Goal: Check status

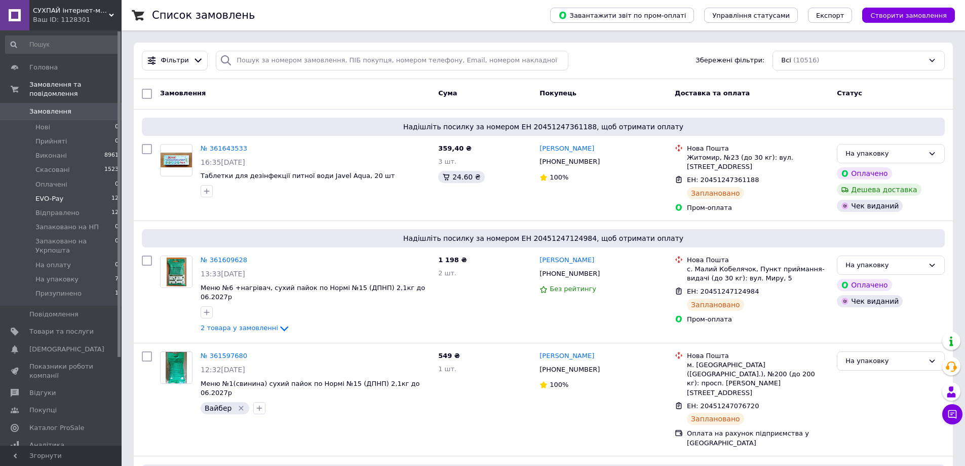
click at [54, 194] on span "EVO-Pay" at bounding box center [49, 198] width 28 height 9
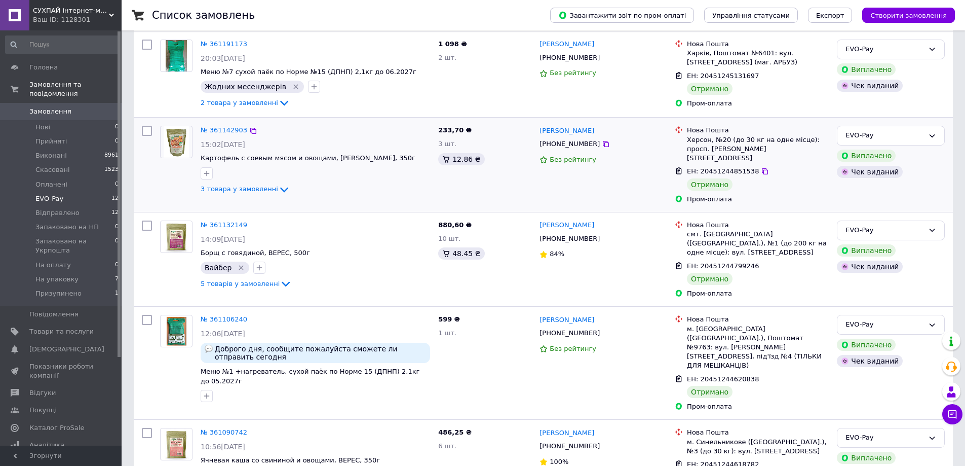
scroll to position [7, 0]
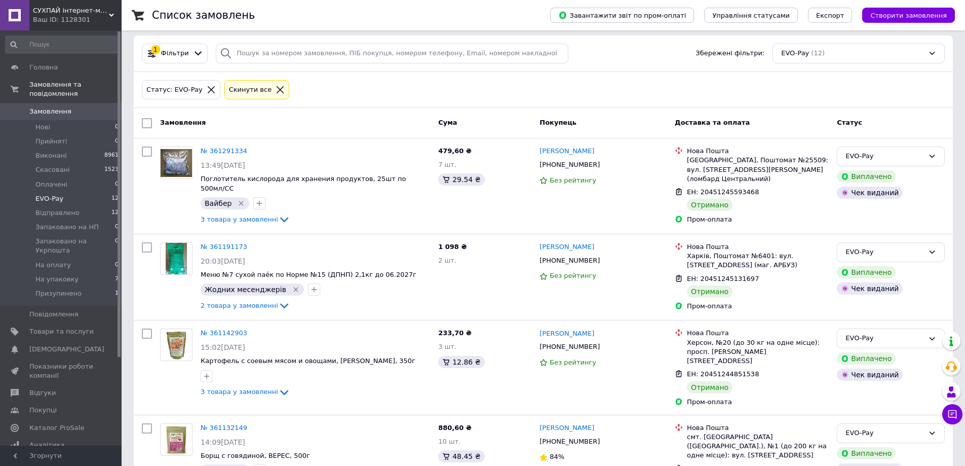
click at [55, 107] on span "Замовлення" at bounding box center [50, 111] width 42 height 9
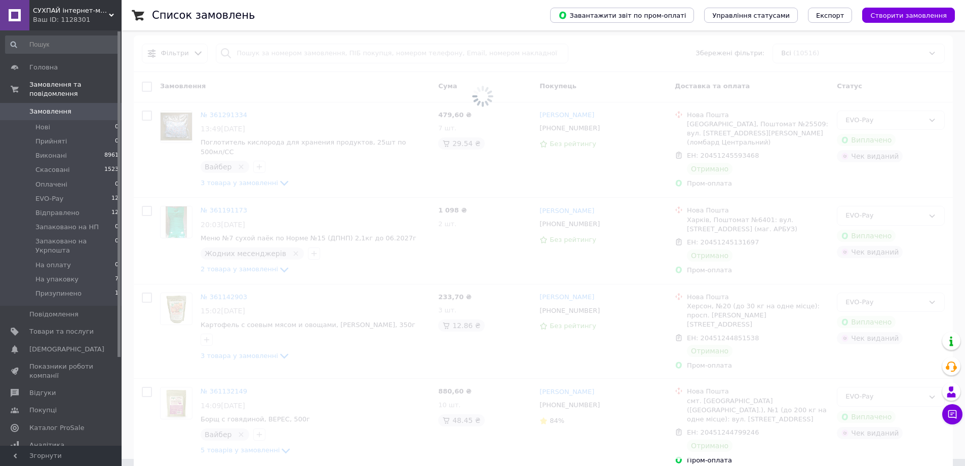
click at [299, 54] on span at bounding box center [482, 89] width 965 height 192
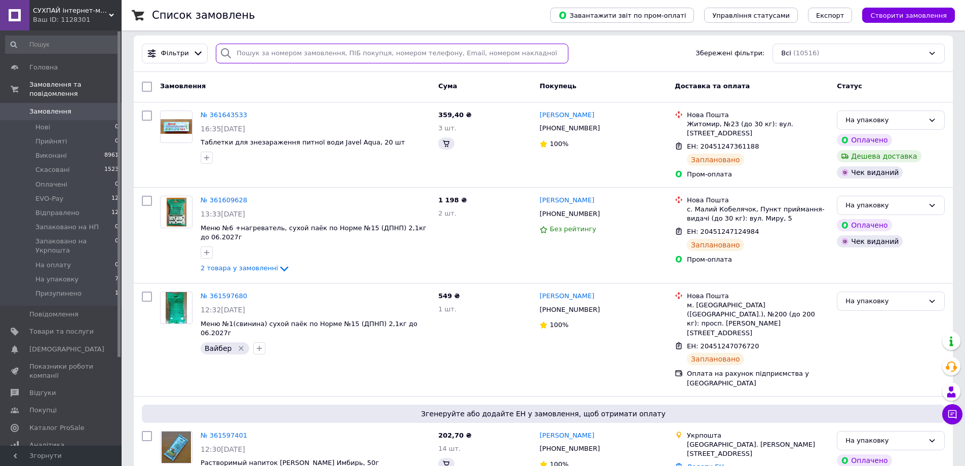
click at [299, 54] on input "search" at bounding box center [392, 54] width 353 height 20
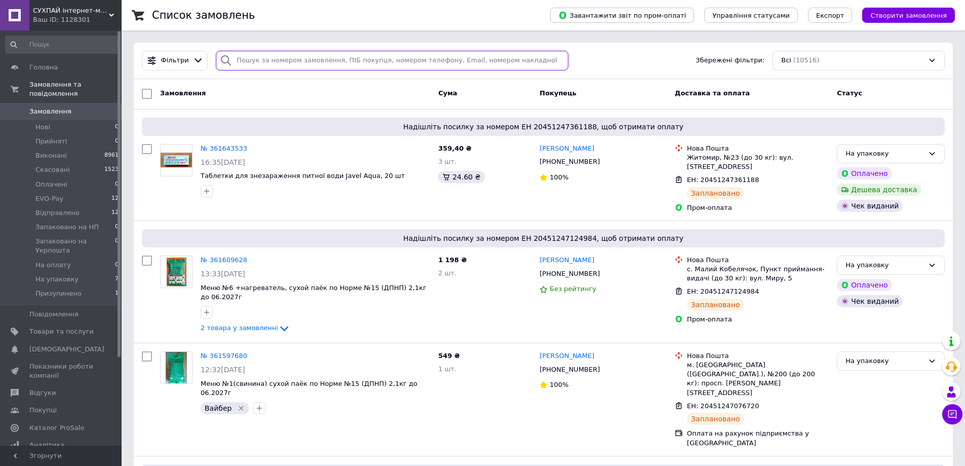
paste input "360570734"
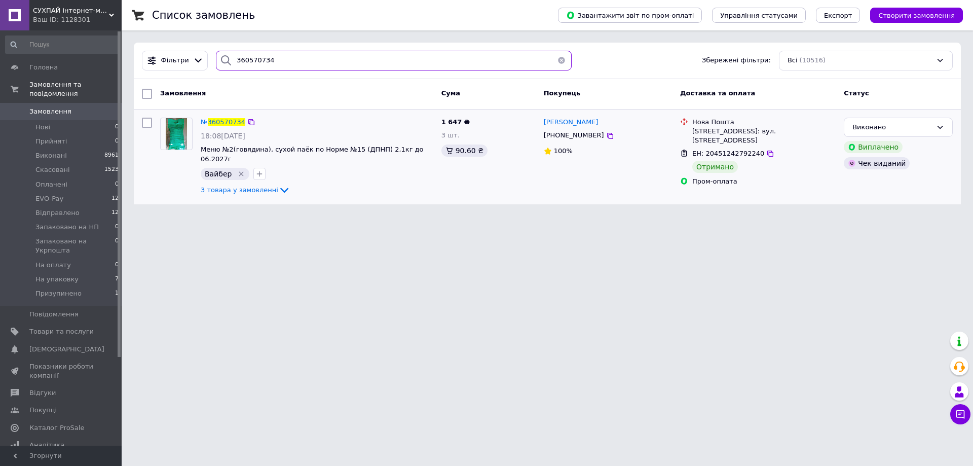
type input "360570734"
click at [56, 194] on span "EVO-Pay" at bounding box center [49, 198] width 28 height 9
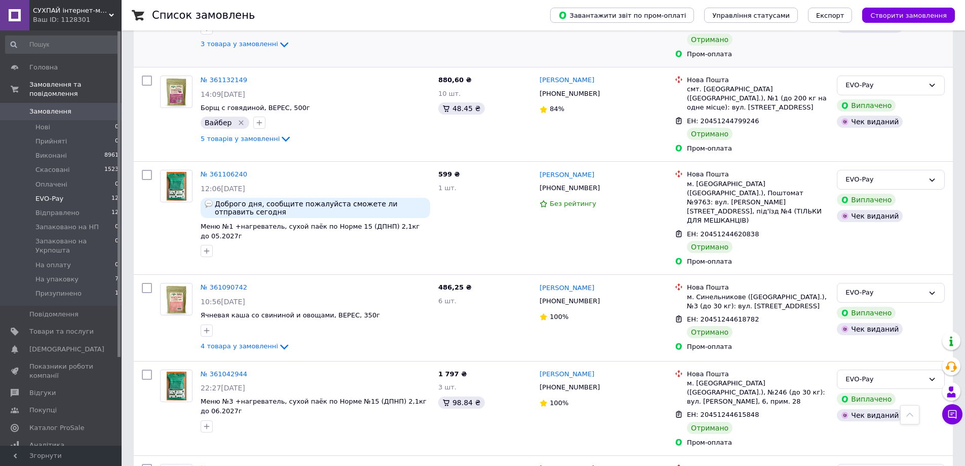
scroll to position [608, 0]
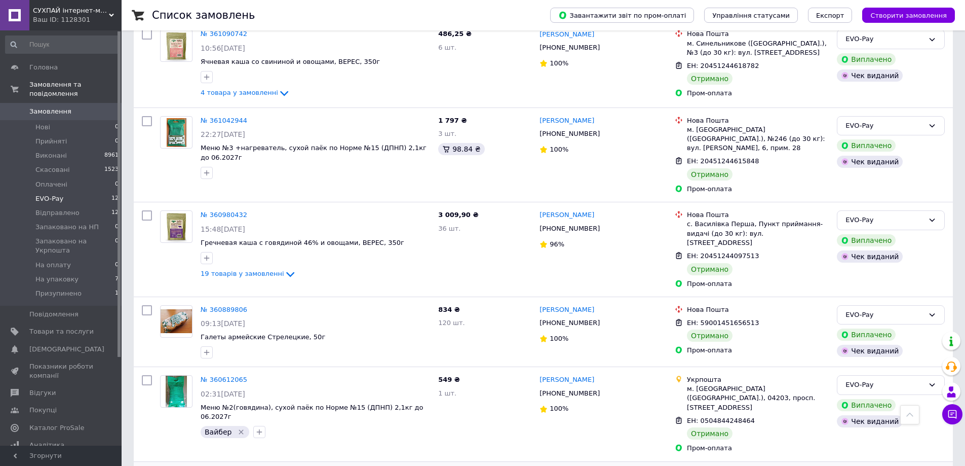
click at [902, 121] on div "EVO-Pay" at bounding box center [884, 126] width 79 height 11
click at [871, 156] on li "Виконано" at bounding box center [890, 165] width 107 height 19
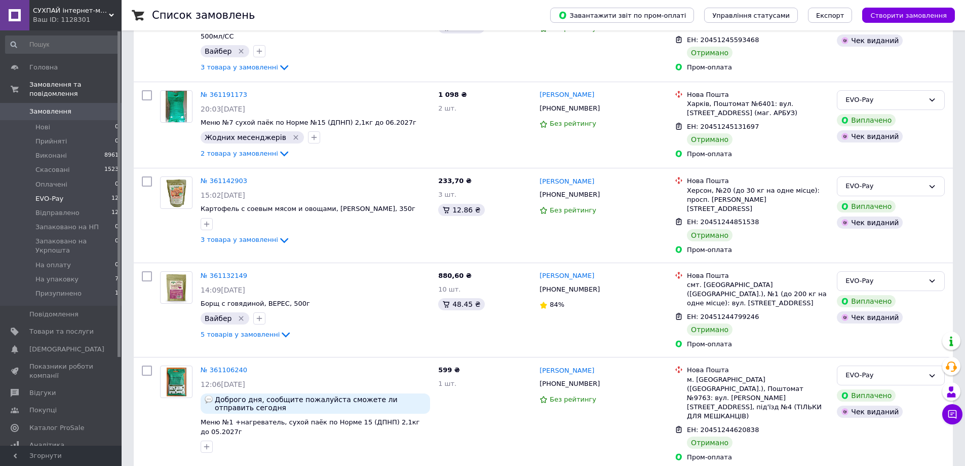
scroll to position [58, 0]
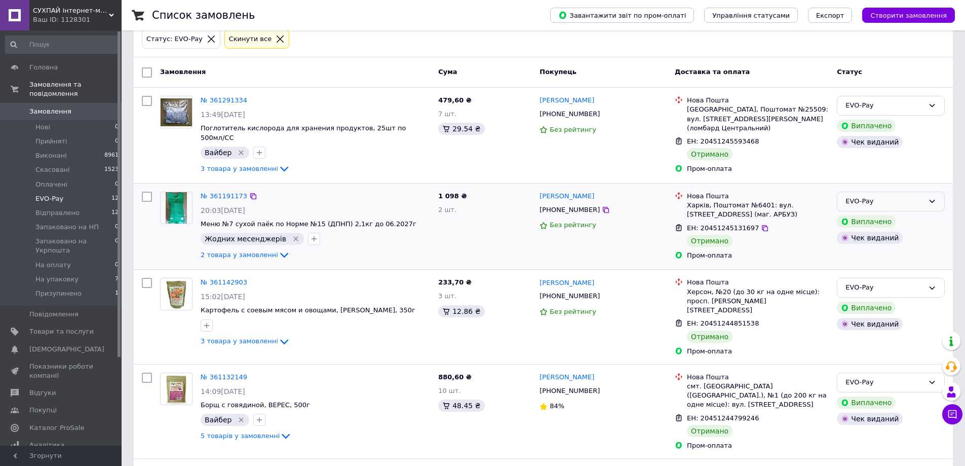
click at [927, 192] on div "EVO-Pay" at bounding box center [891, 201] width 108 height 20
click at [894, 233] on li "Виконано" at bounding box center [890, 240] width 107 height 19
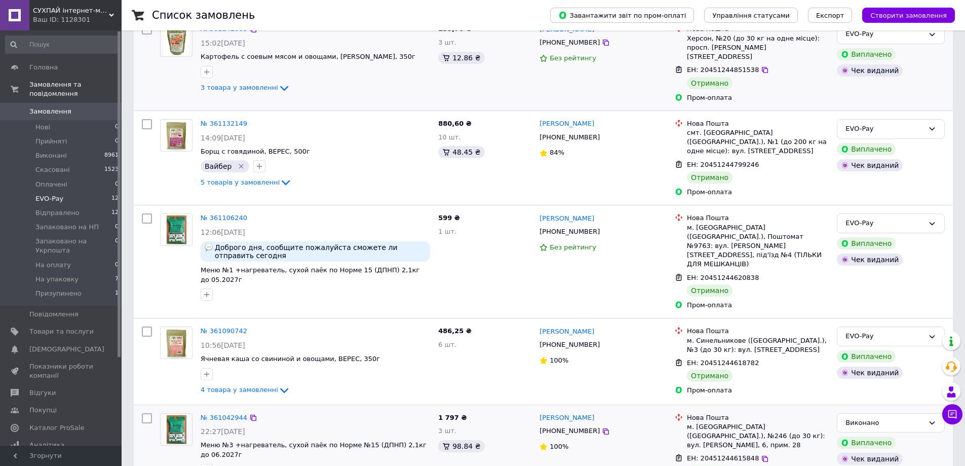
scroll to position [362, 0]
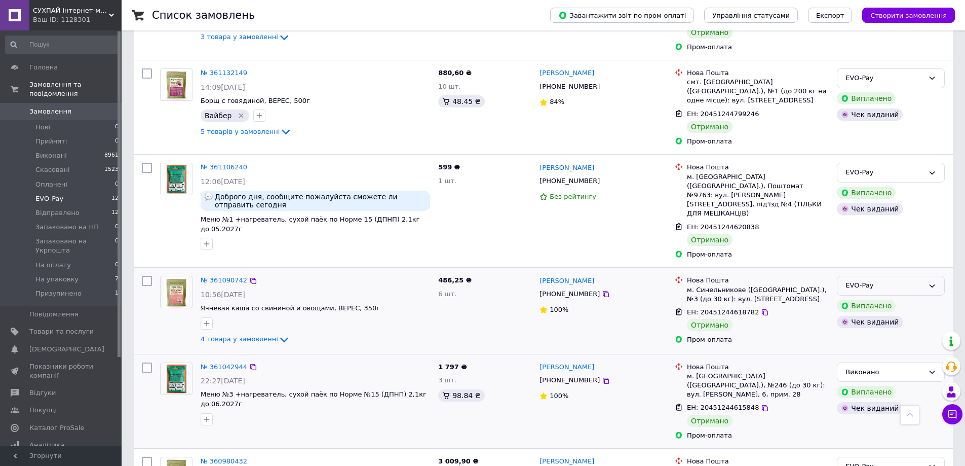
click at [911, 280] on div "EVO-Pay" at bounding box center [884, 285] width 79 height 11
click at [890, 316] on li "Виконано" at bounding box center [890, 325] width 107 height 19
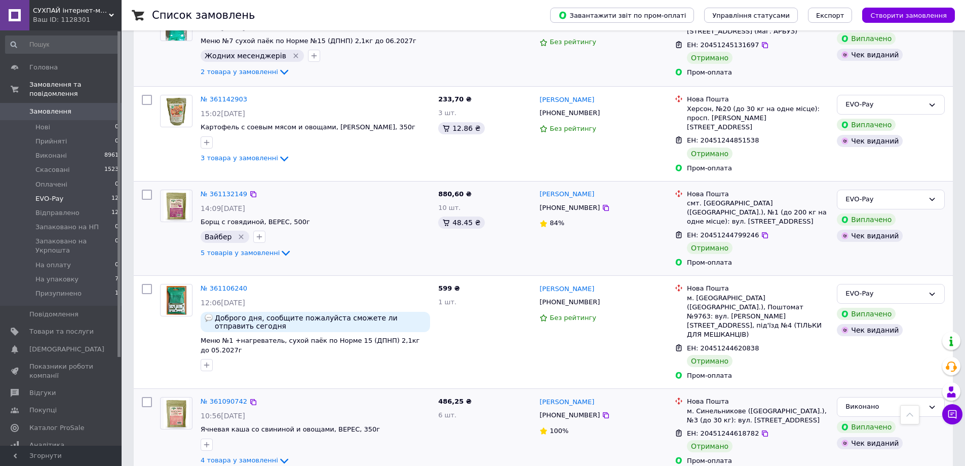
scroll to position [0, 0]
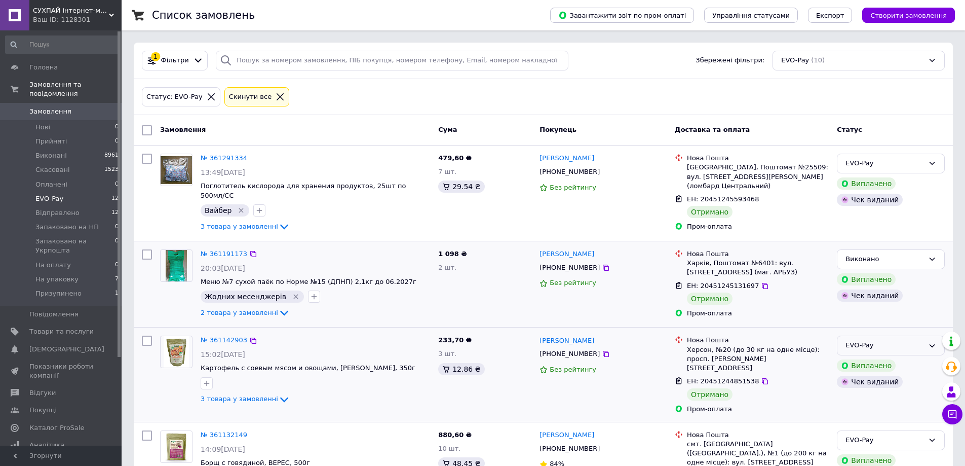
click at [877, 340] on div "EVO-Pay" at bounding box center [884, 345] width 79 height 11
click at [860, 376] on li "Виконано" at bounding box center [890, 385] width 107 height 19
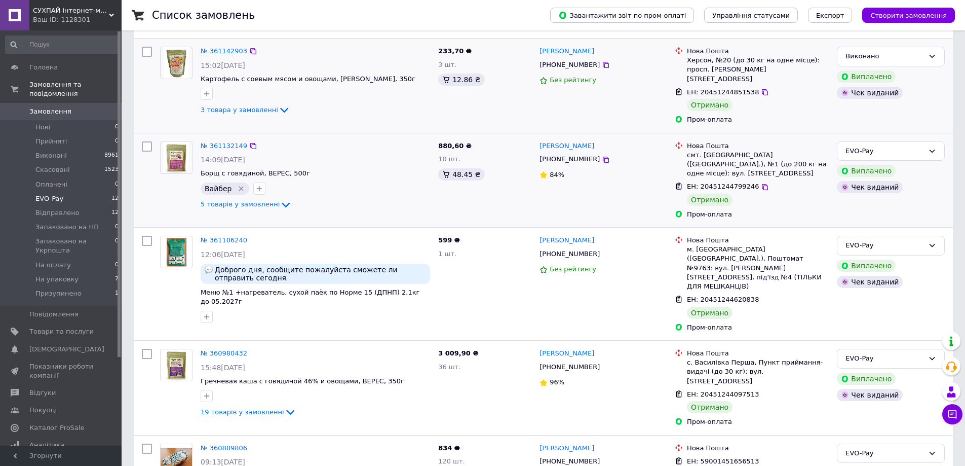
scroll to position [355, 0]
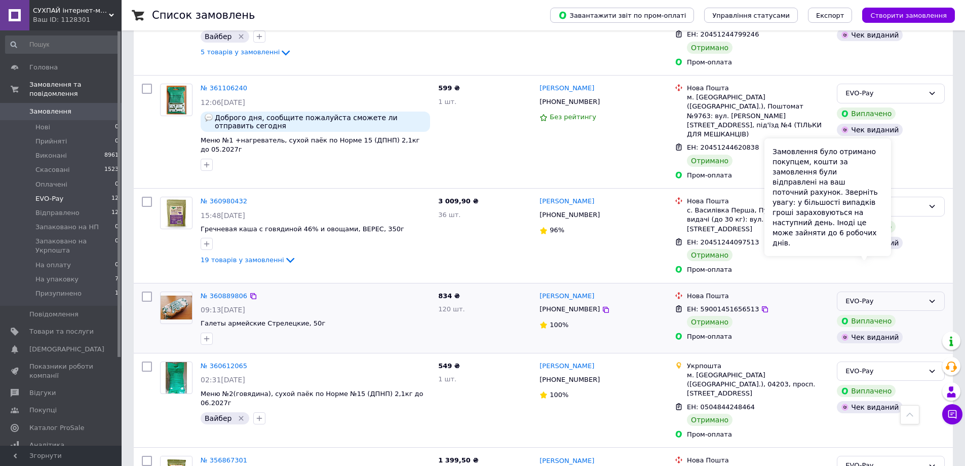
click at [903, 296] on div "EVO-Pay" at bounding box center [884, 301] width 79 height 11
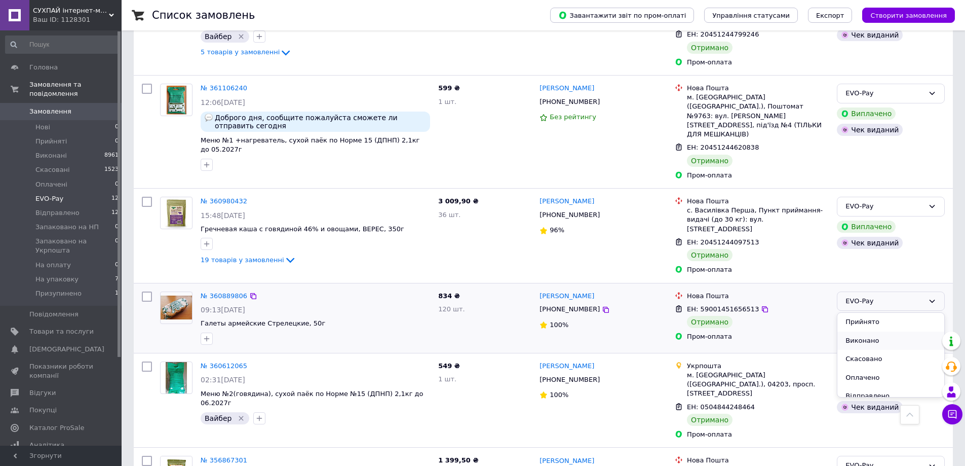
click at [878, 331] on li "Виконано" at bounding box center [890, 340] width 107 height 19
click at [909, 88] on div "EVO-Pay" at bounding box center [884, 93] width 79 height 11
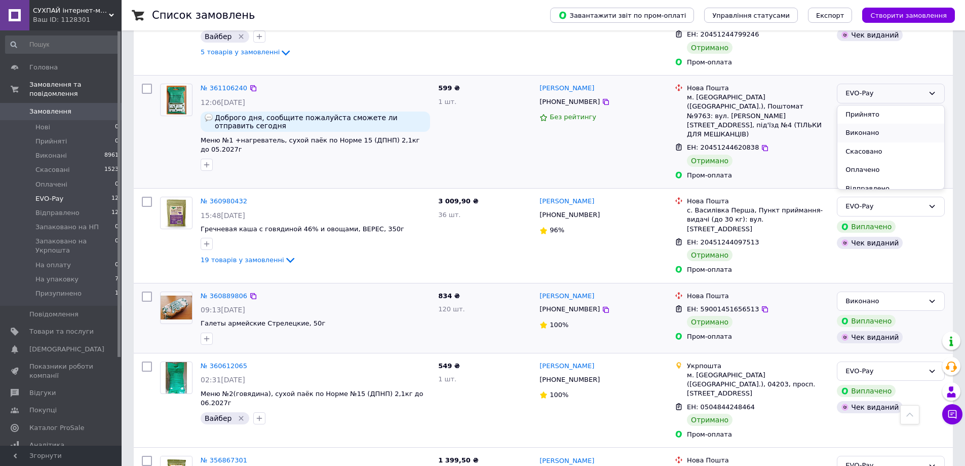
click at [868, 124] on li "Виконано" at bounding box center [890, 133] width 107 height 19
